Goal: Use online tool/utility: Use online tool/utility

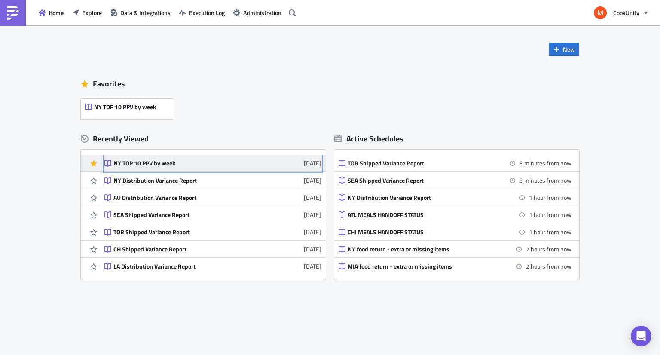
click at [164, 165] on div "NY TOP 10 PPV by week" at bounding box center [188, 163] width 150 height 8
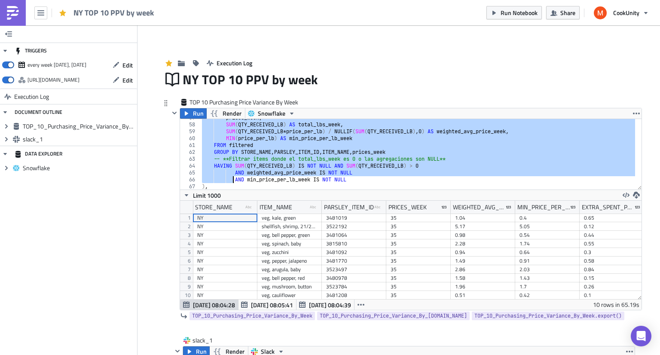
scroll to position [630, 0]
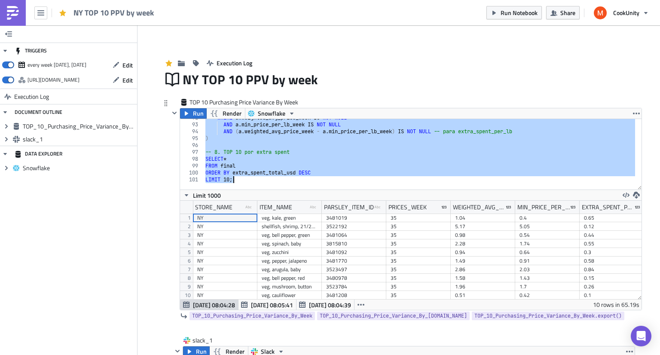
drag, startPoint x: 198, startPoint y: 122, endPoint x: 252, endPoint y: 188, distance: 85.2
click at [252, 188] on div "USE WAREHOUSE ADHOC_REPORTING; 92 93 94 95 96 97 98 99 100 101 WHERE a . weight…" at bounding box center [411, 154] width 462 height 70
type textarea "ORDER BY extra_spent_total_usd DESC LIMIT 10;"
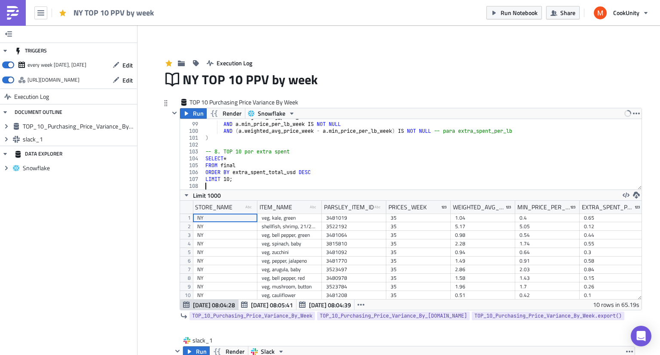
scroll to position [672, 0]
click at [185, 114] on icon "button" at bounding box center [186, 113] width 3 height 4
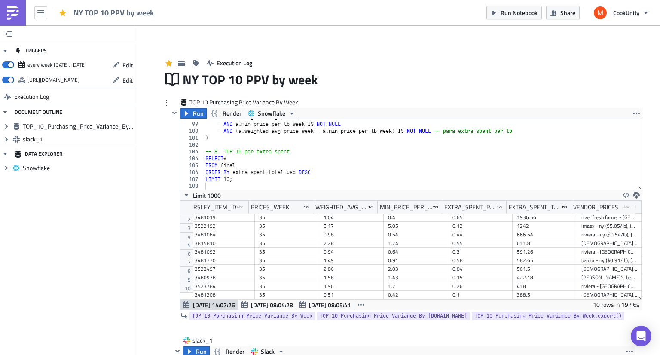
scroll to position [0, 0]
click at [579, 101] on div "TOP 10 Purchasing Price Variance By Week" at bounding box center [405, 103] width 473 height 10
click at [631, 115] on button "button" at bounding box center [636, 113] width 10 height 10
click at [614, 152] on link "Save Block" at bounding box center [621, 146] width 73 height 13
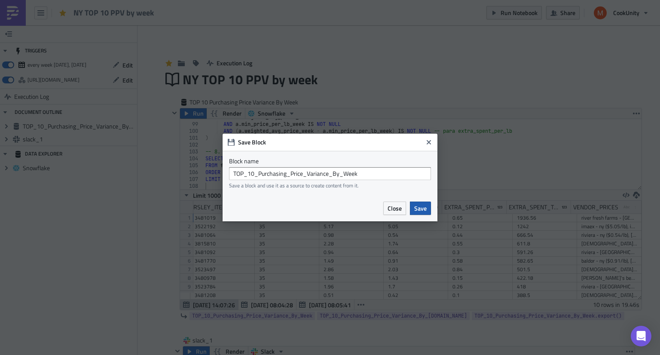
click at [420, 212] on span "Save" at bounding box center [420, 208] width 12 height 9
